Goal: Obtain resource: Download file/media

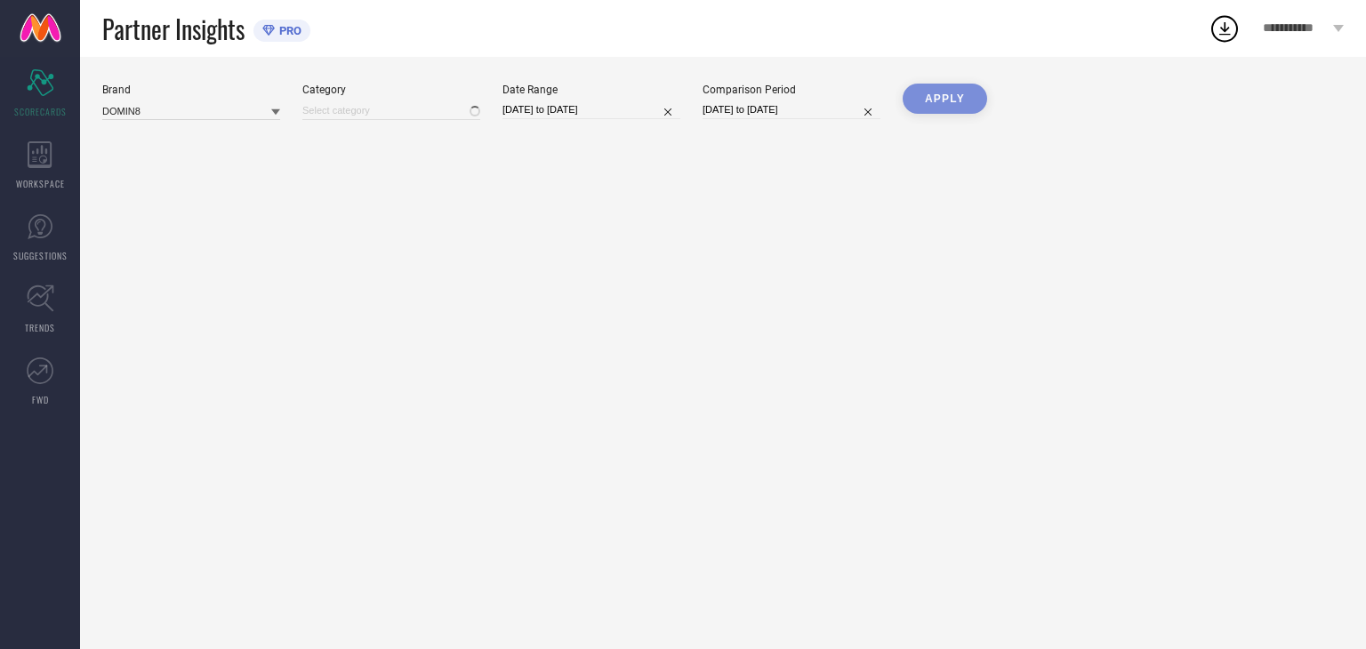
type input "All"
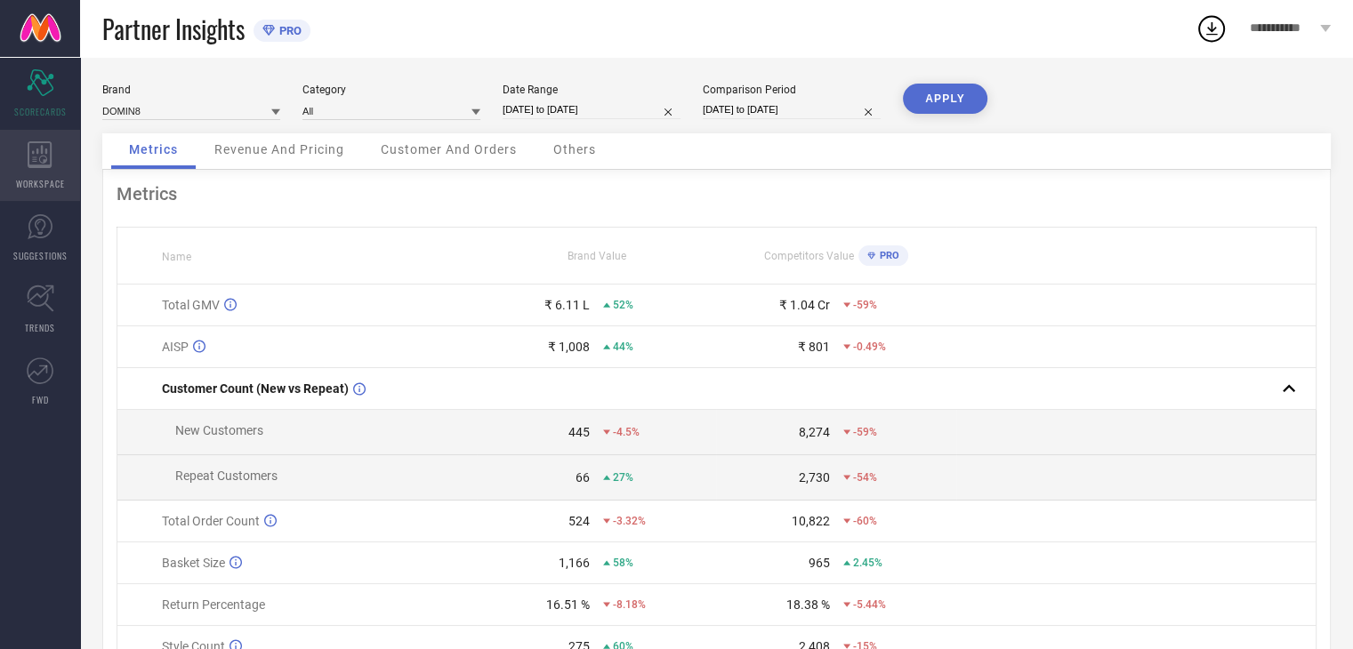
click at [32, 162] on icon at bounding box center [40, 154] width 25 height 27
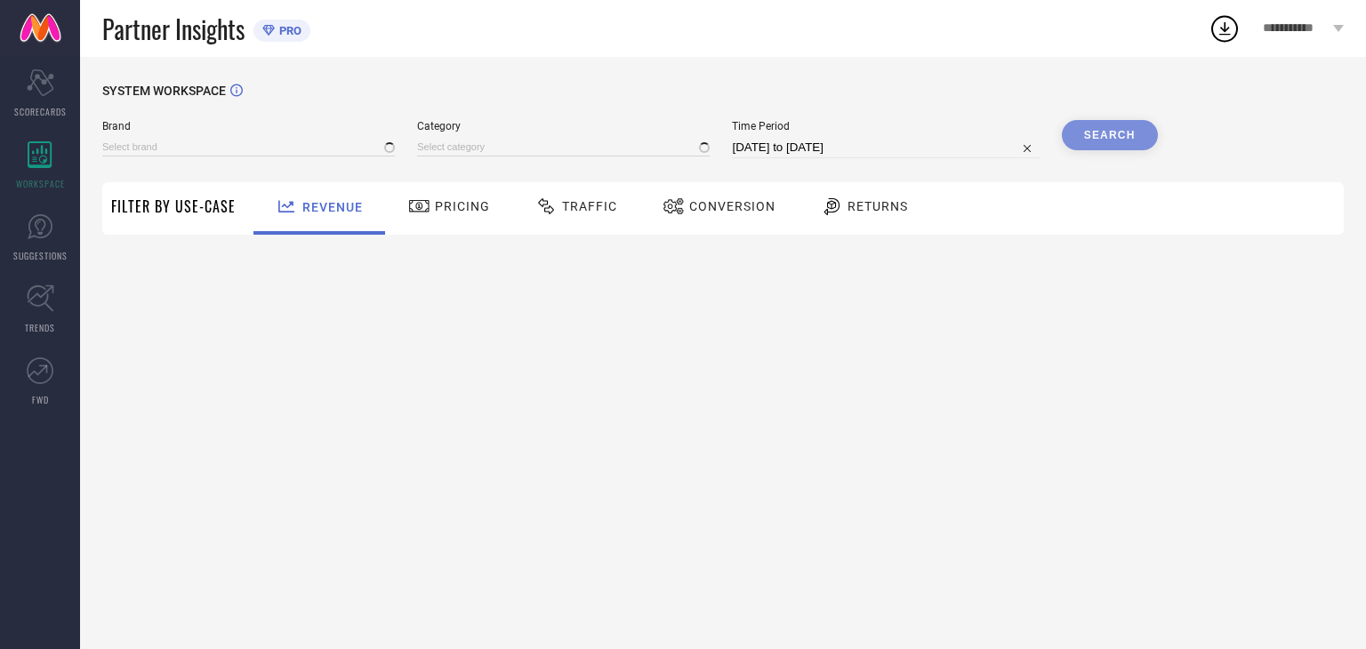
type input "DOMIN8"
type input "All"
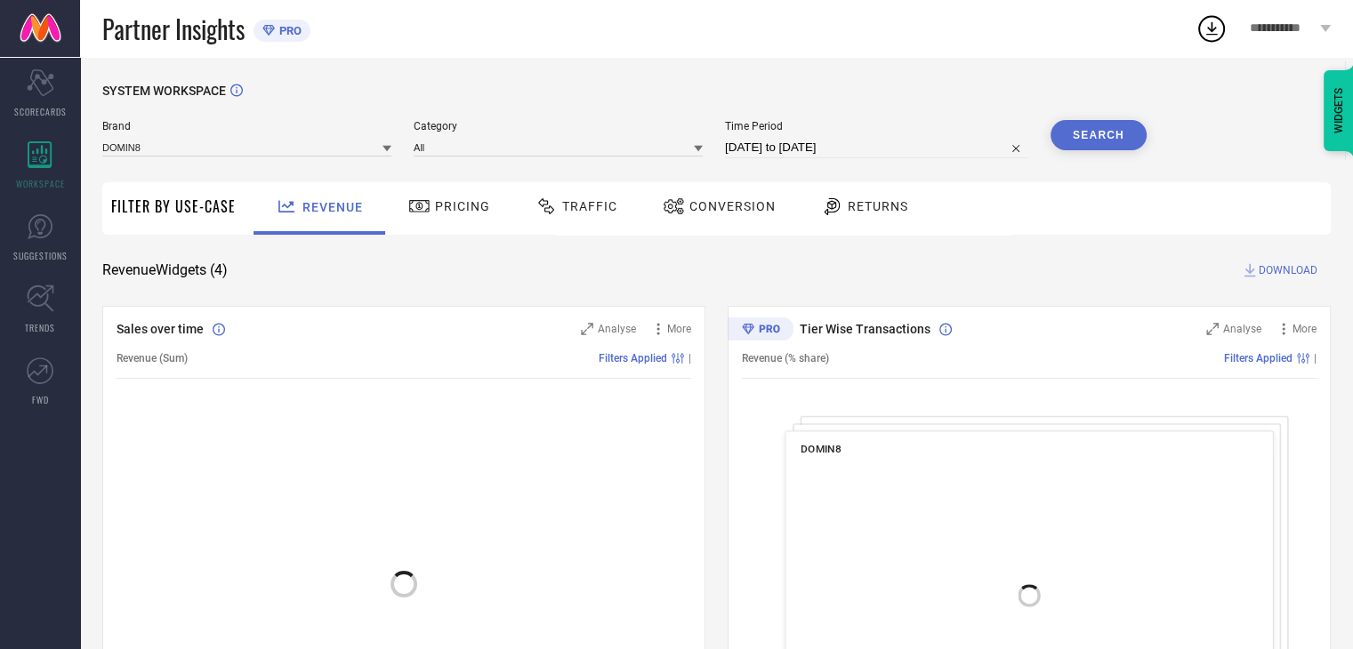
click at [865, 206] on span "Returns" at bounding box center [878, 206] width 60 height 14
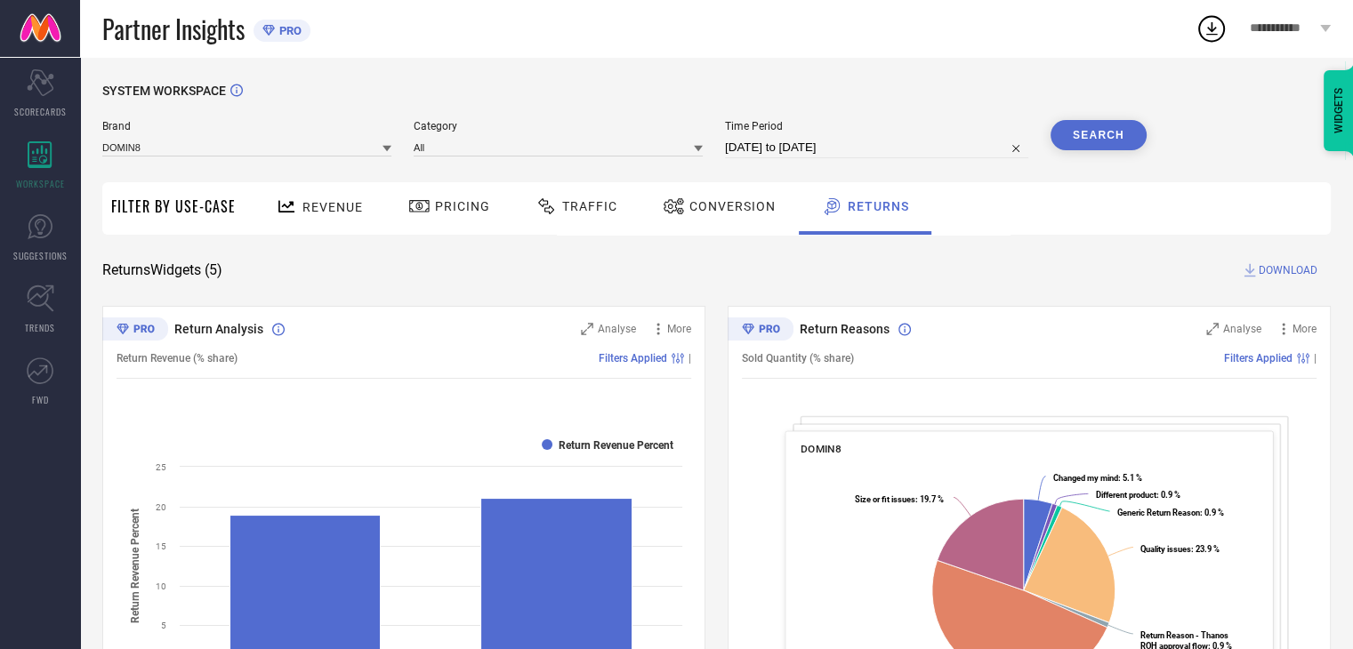
select select "6"
select select "2025"
select select "7"
select select "2025"
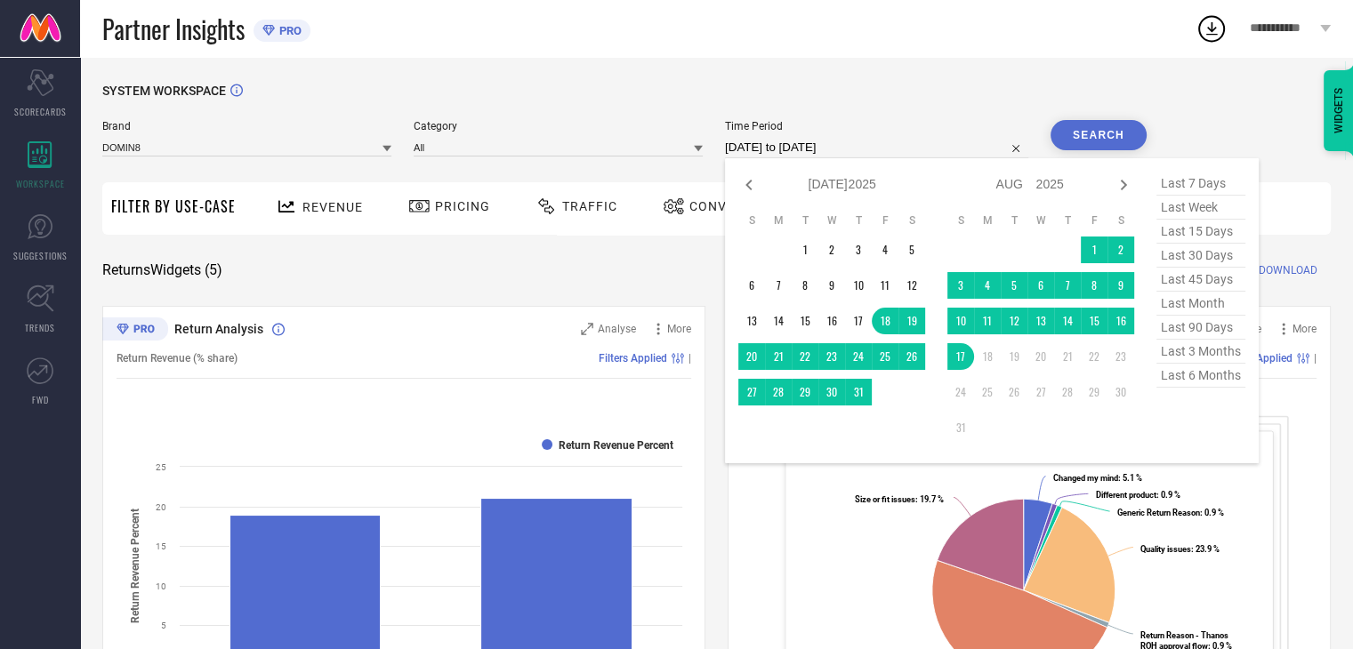
click at [839, 151] on input "[DATE] to [DATE]" at bounding box center [876, 147] width 303 height 21
click at [754, 189] on icon at bounding box center [748, 184] width 21 height 21
select select "5"
select select "2025"
select select "6"
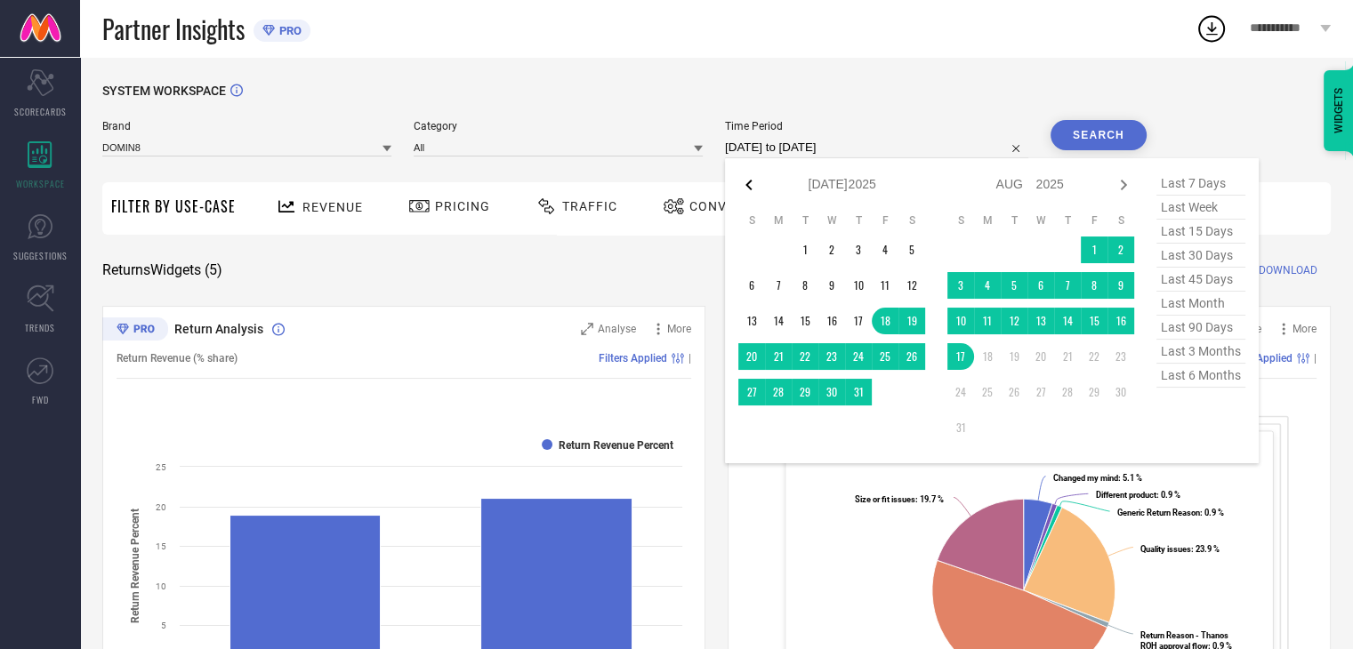
select select "2025"
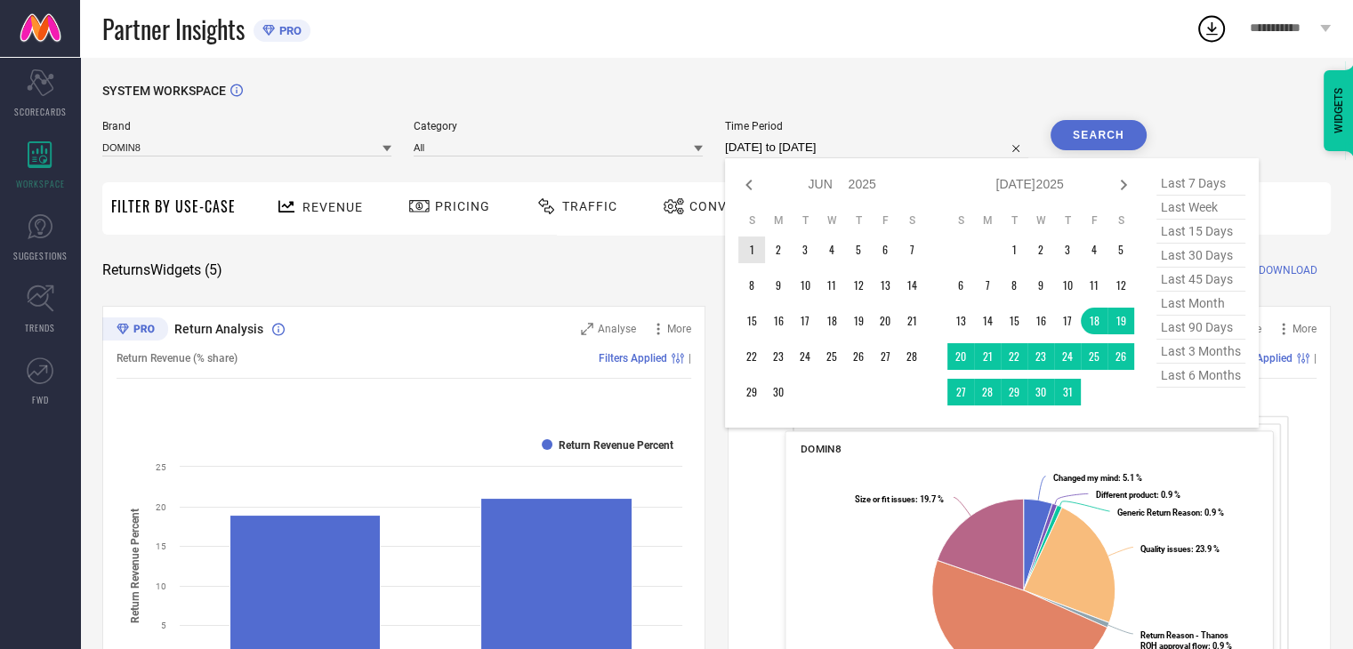
type input "After [DATE]"
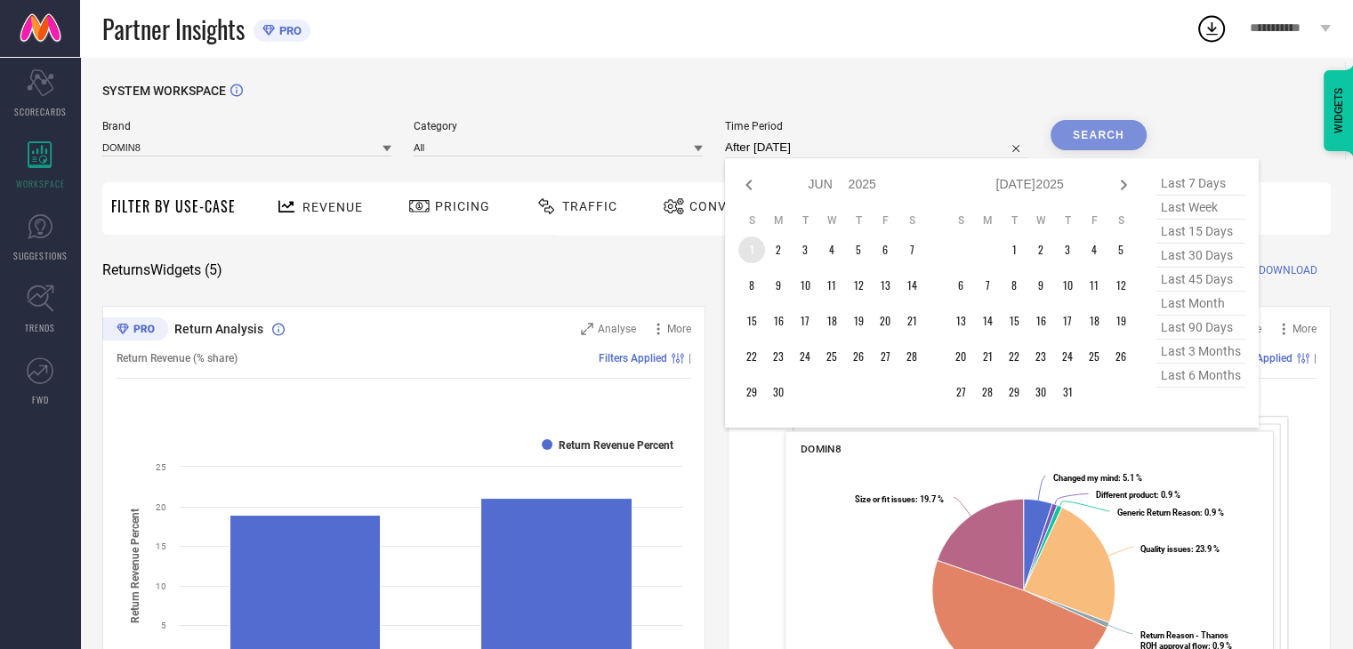
click at [755, 258] on td "1" at bounding box center [751, 250] width 27 height 27
click at [1129, 184] on icon at bounding box center [1123, 184] width 21 height 21
select select "6"
select select "2025"
select select "7"
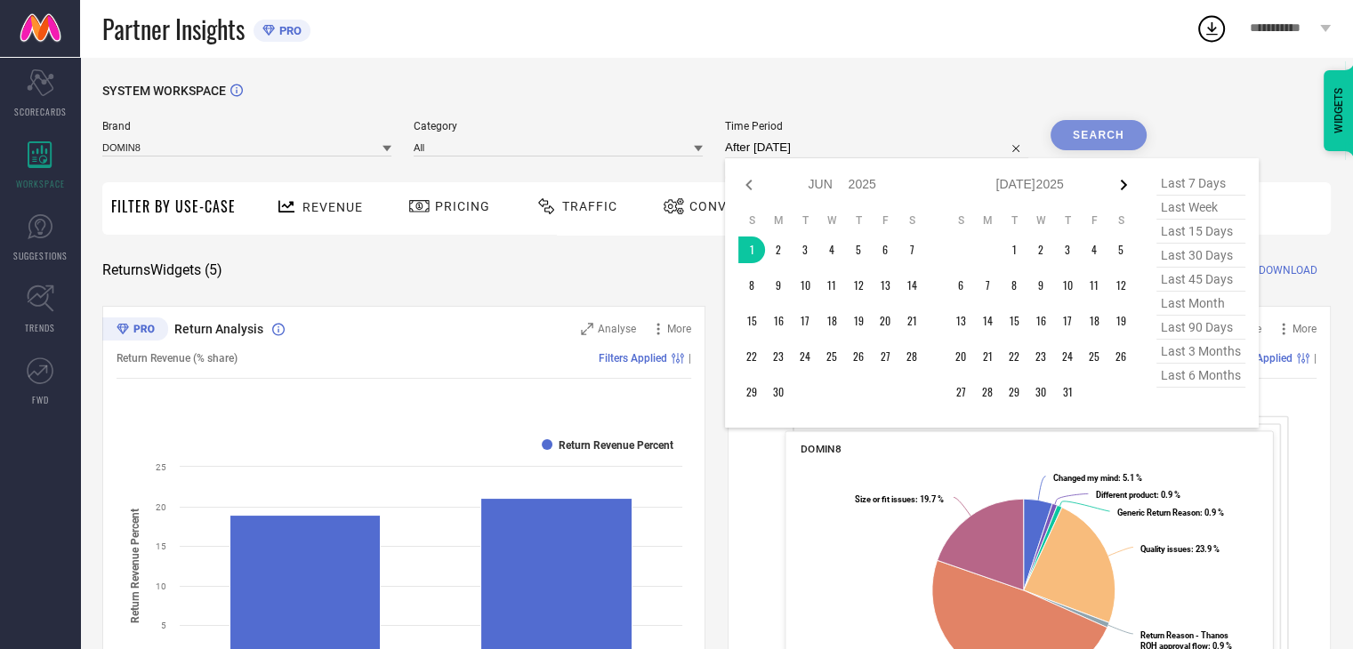
select select "2025"
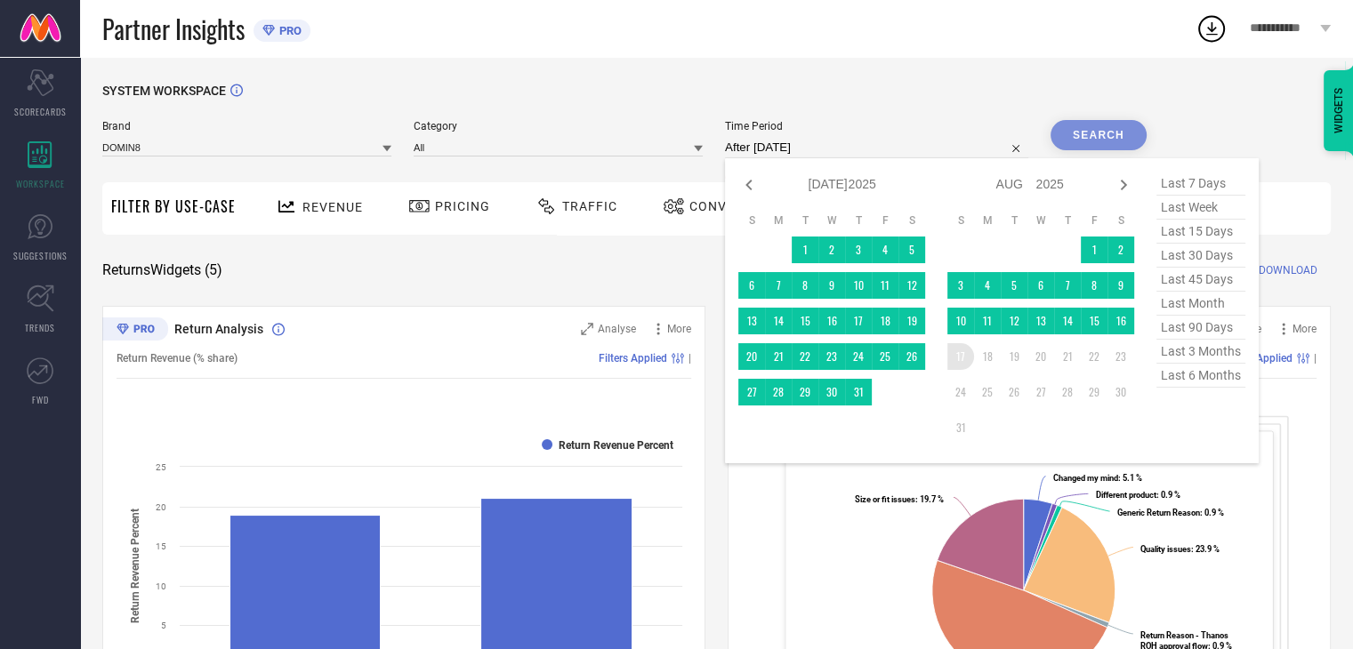
type input "[DATE] to [DATE]"
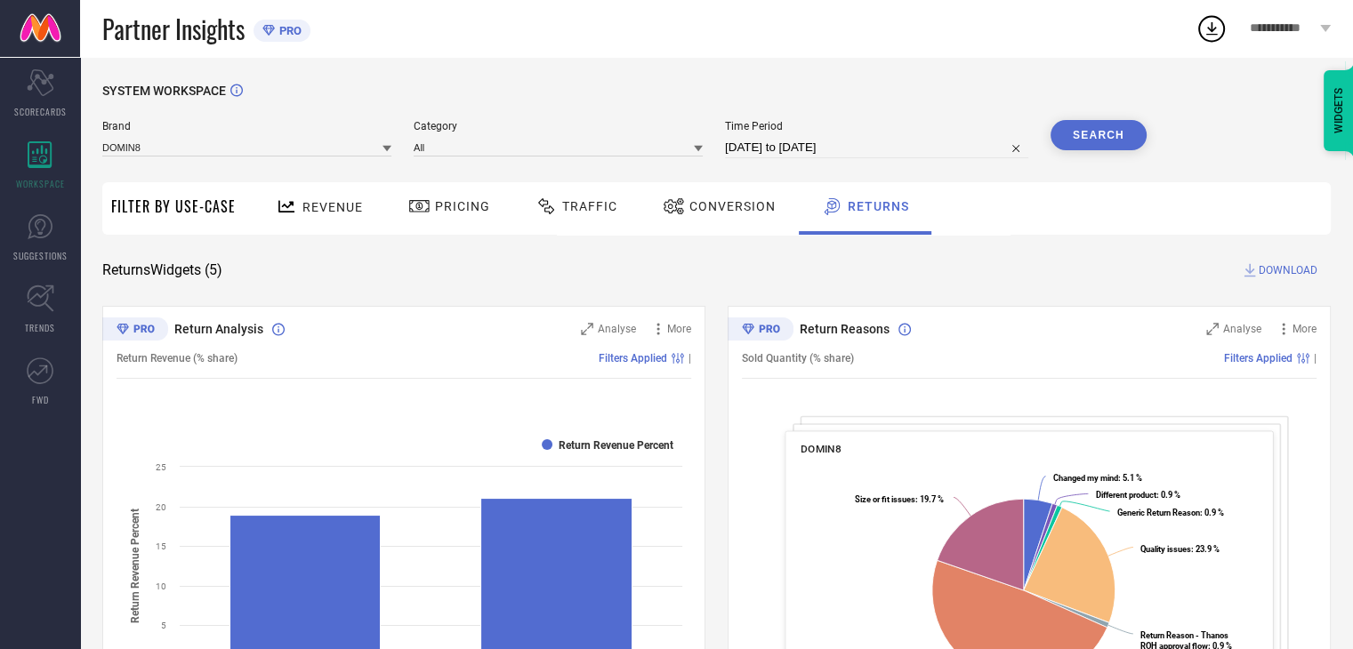
click at [1110, 140] on button "Search" at bounding box center [1099, 135] width 96 height 30
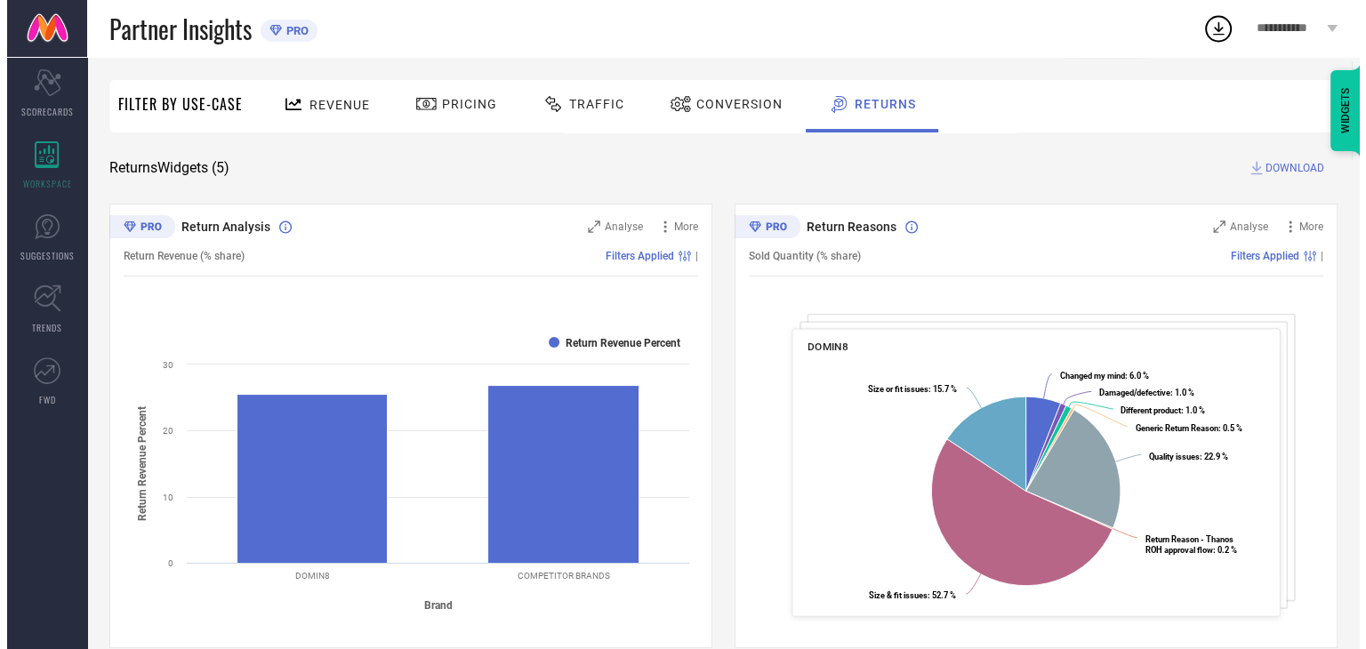
scroll to position [178, 0]
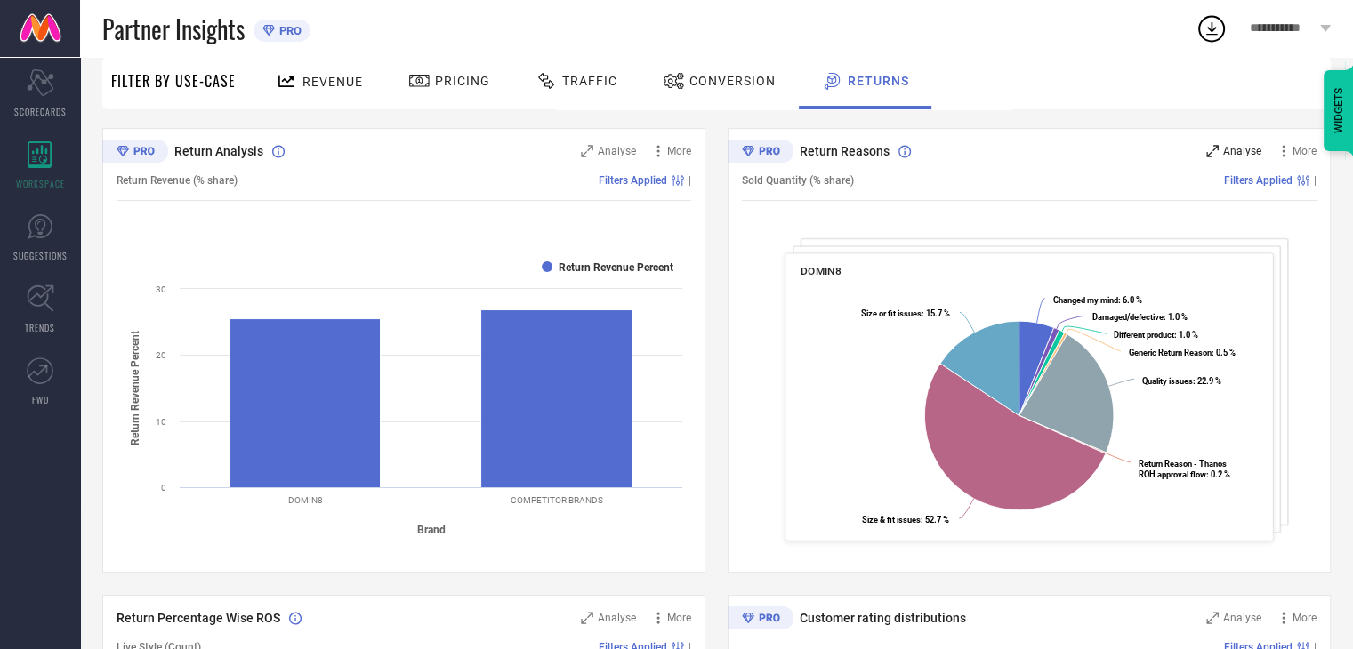
click at [1236, 154] on span "Analyse" at bounding box center [1242, 151] width 38 height 12
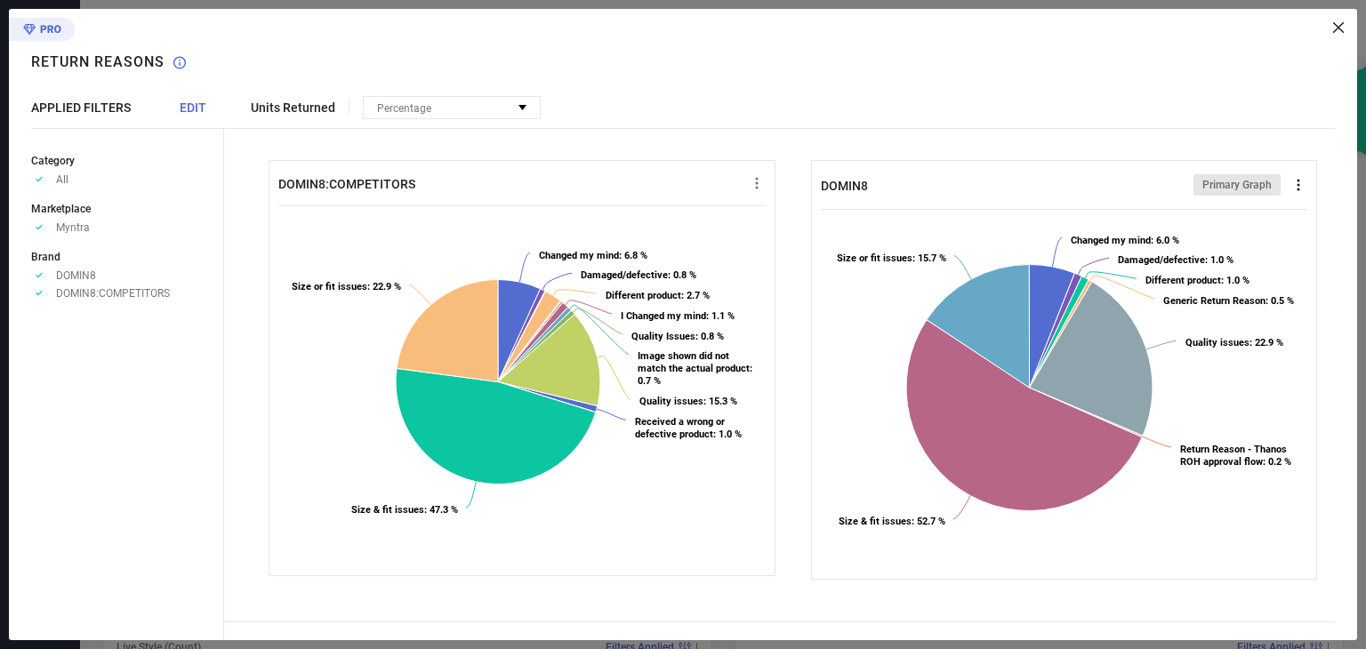
click at [1302, 186] on icon at bounding box center [1299, 185] width 18 height 18
click at [1272, 218] on span "Download" at bounding box center [1265, 217] width 49 height 12
